Goal: Task Accomplishment & Management: Manage account settings

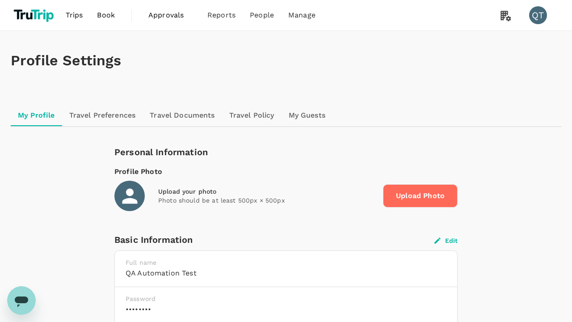
click at [446, 240] on button "Edit" at bounding box center [445, 240] width 23 height 8
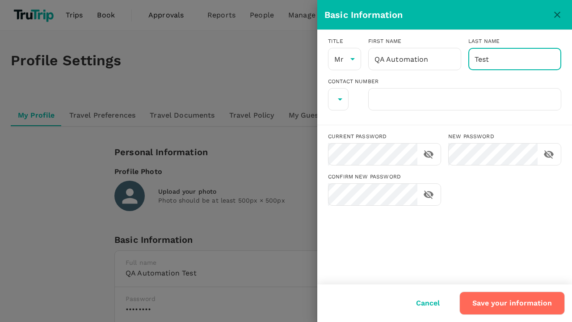
type input "Test"
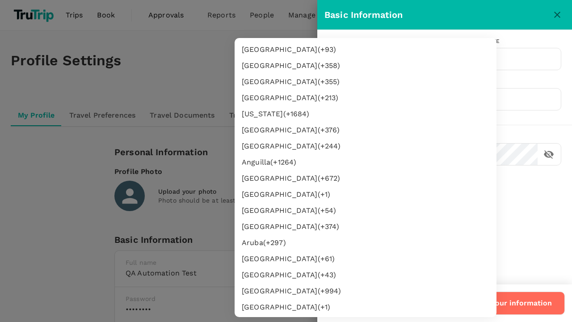
type input "62"
type input "8888888888"
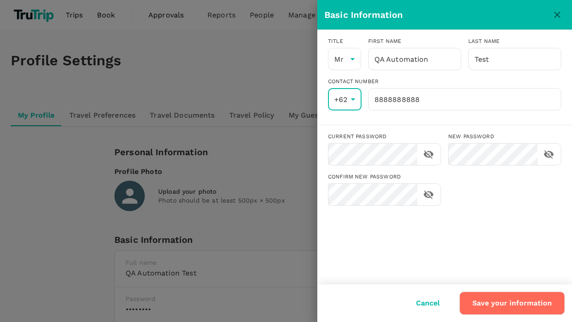
scroll to position [1644, 0]
click at [464, 99] on input "8888888888" at bounding box center [464, 99] width 193 height 22
click at [513, 303] on button "Save your information" at bounding box center [511, 302] width 105 height 23
